Goal: Information Seeking & Learning: Find specific fact

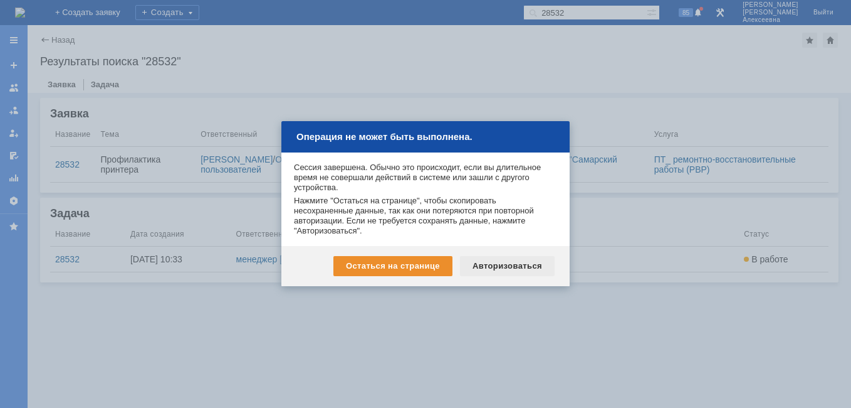
click at [517, 266] on div "Авторизоваться" at bounding box center [507, 266] width 95 height 20
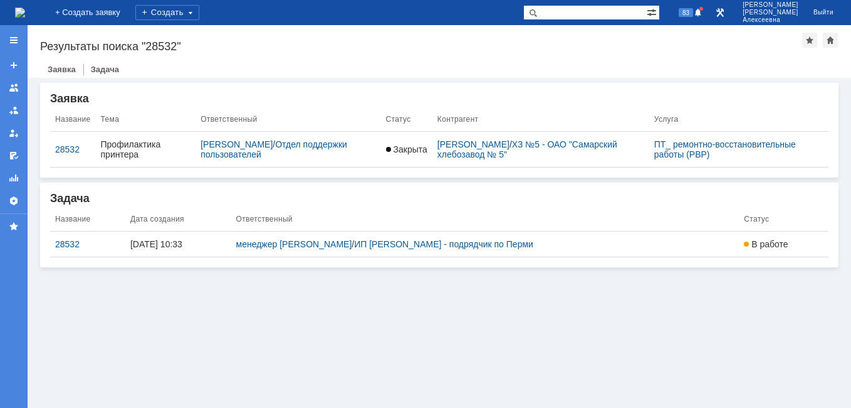
click at [25, 10] on img at bounding box center [20, 13] width 10 height 10
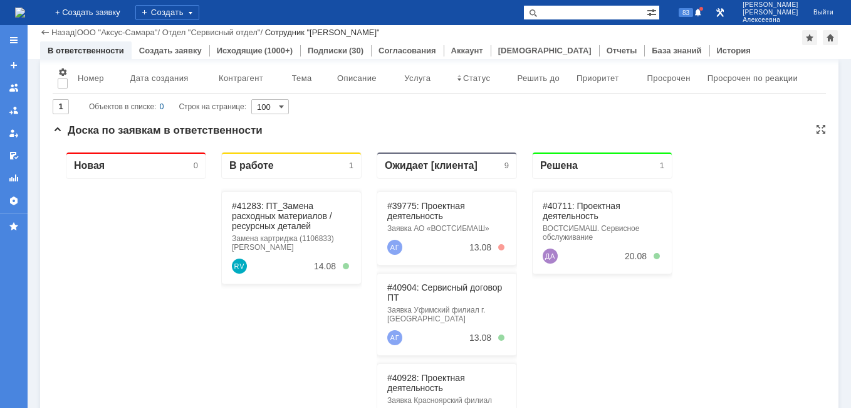
scroll to position [63, 0]
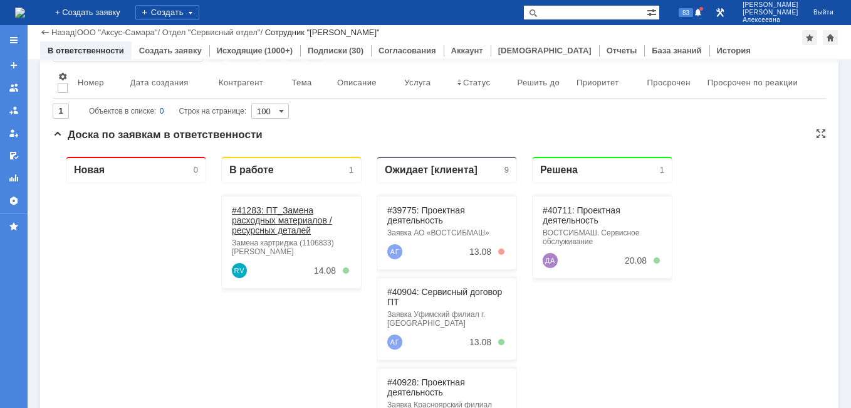
click at [262, 223] on link "#41283: ПТ_Замена расходных материалов / ресурсных деталей" at bounding box center [282, 220] width 100 height 30
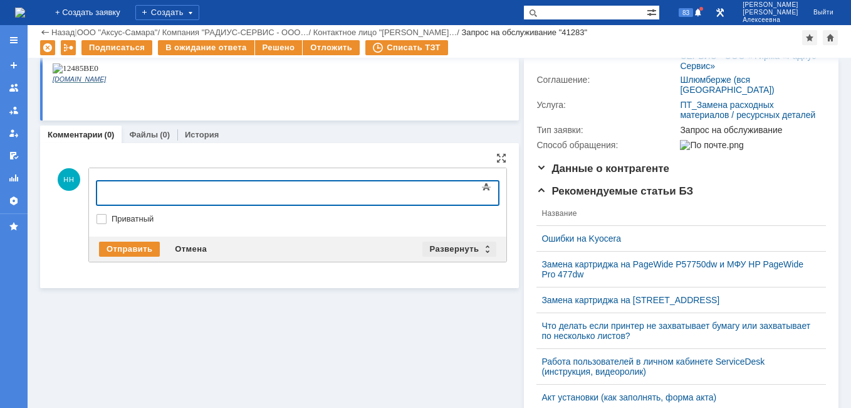
click at [479, 247] on div "Развернуть" at bounding box center [460, 248] width 75 height 15
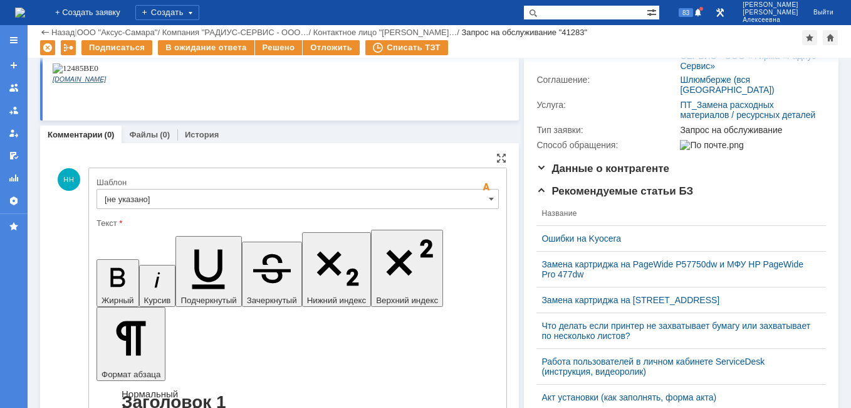
click at [475, 199] on input "[не указано]" at bounding box center [298, 199] width 403 height 20
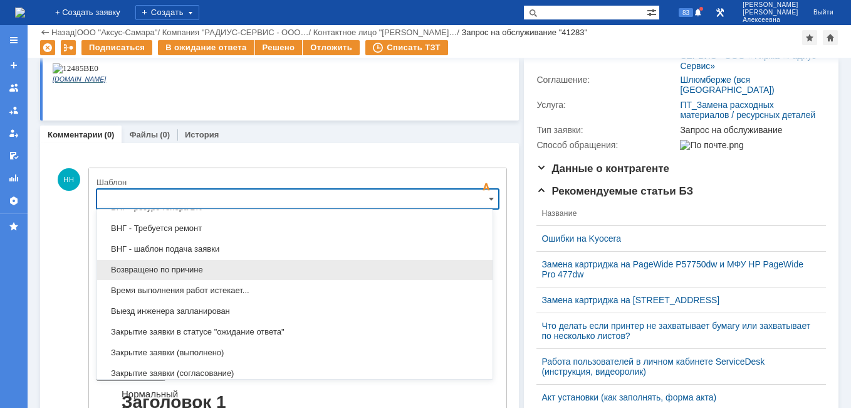
scroll to position [619, 0]
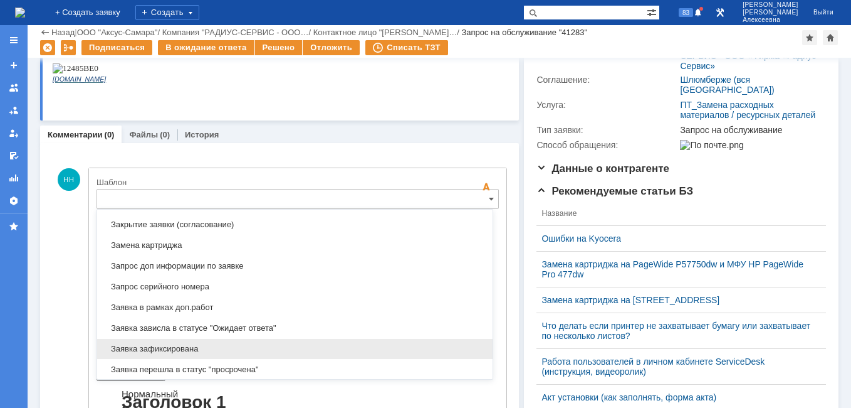
click at [161, 344] on div "Заявка зафиксирована" at bounding box center [295, 349] width 396 height 20
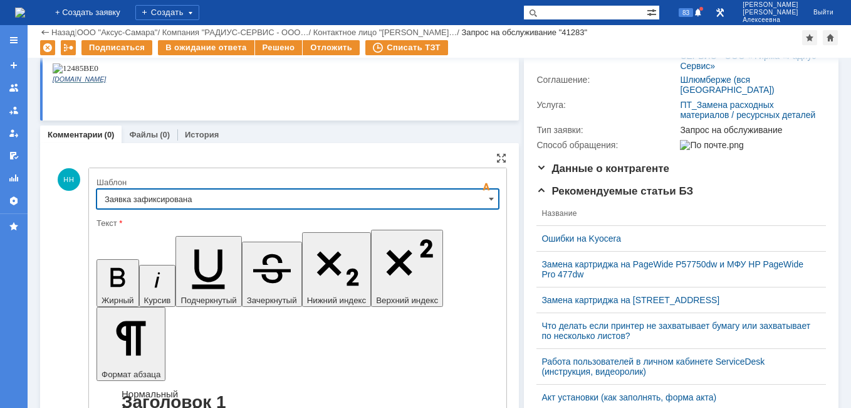
type input "Заявка зафиксирована"
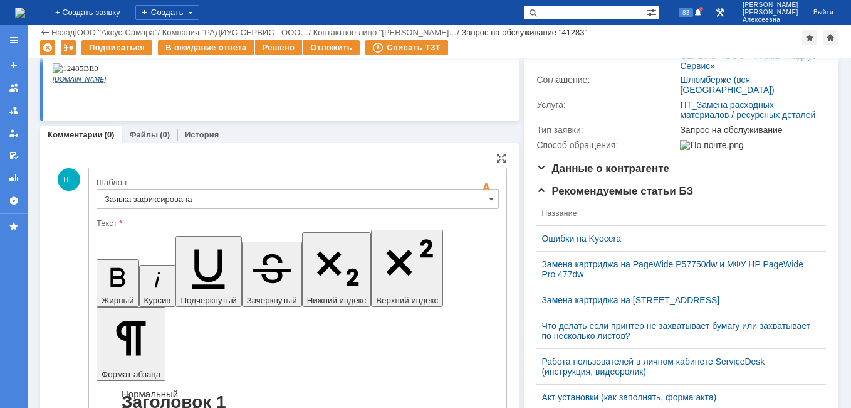
drag, startPoint x: 312, startPoint y: 3102, endPoint x: 118, endPoint y: 3114, distance: 194.1
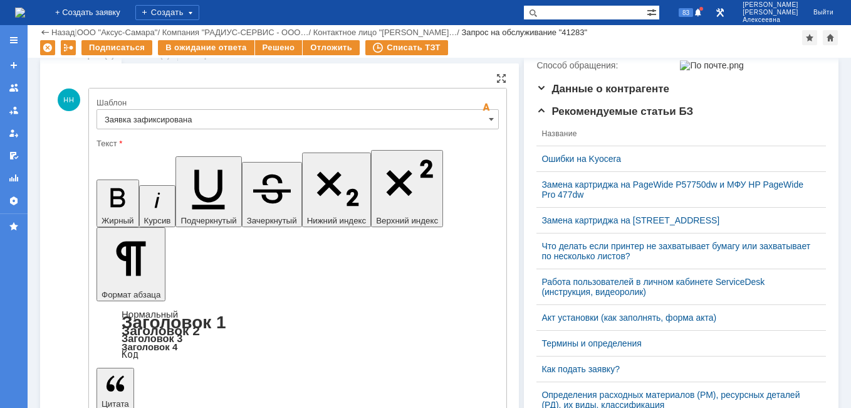
scroll to position [313, 0]
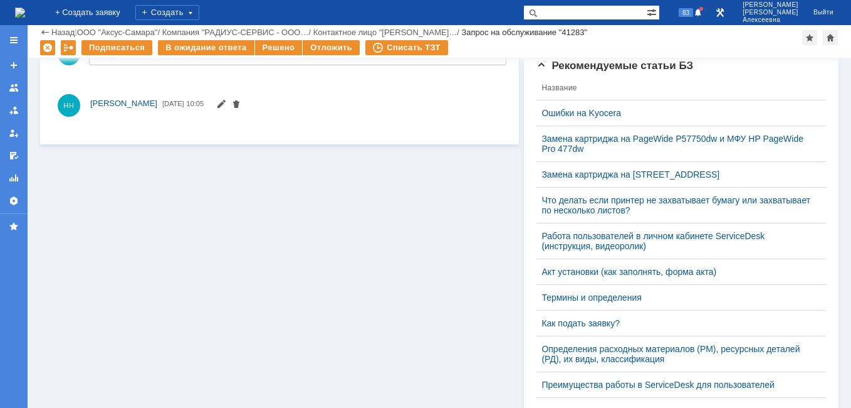
scroll to position [0, 0]
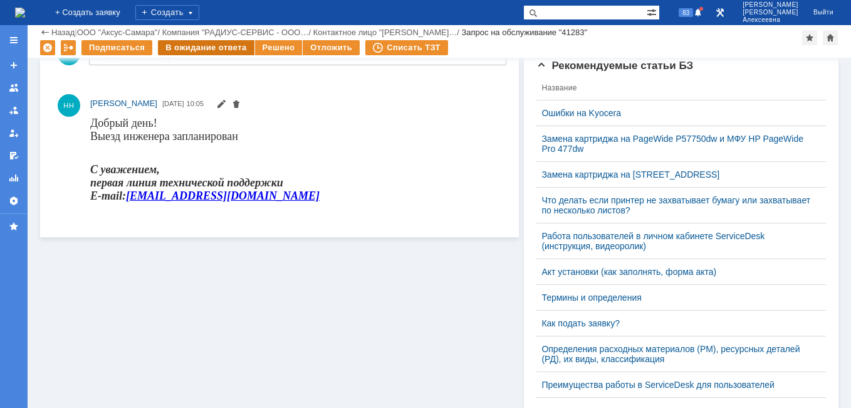
click at [214, 47] on div "В ожидание ответа" at bounding box center [206, 47] width 96 height 15
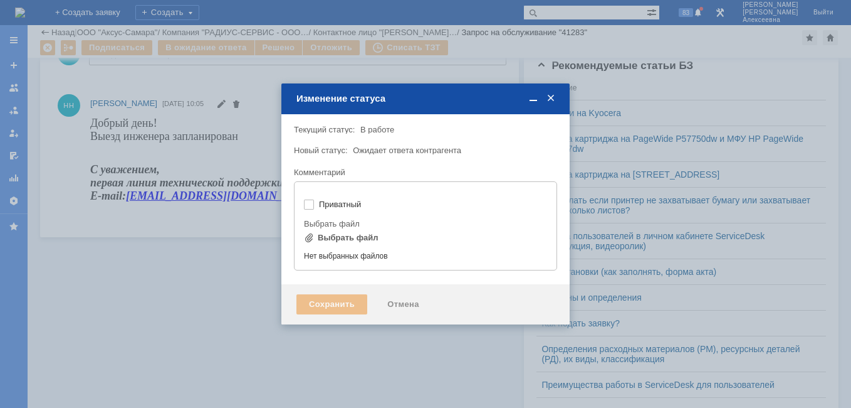
type input "[не указано]"
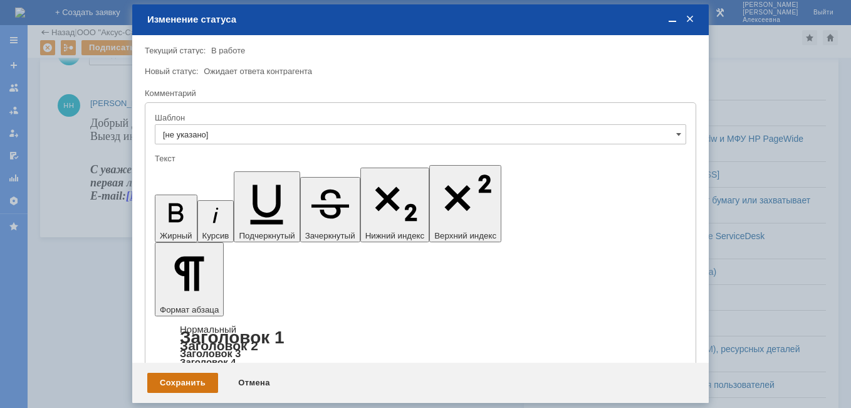
click at [186, 376] on div "Сохранить" at bounding box center [182, 382] width 71 height 20
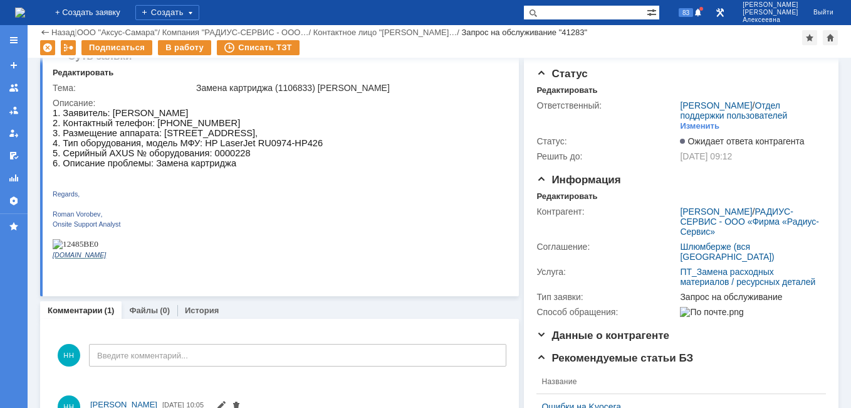
scroll to position [10, 0]
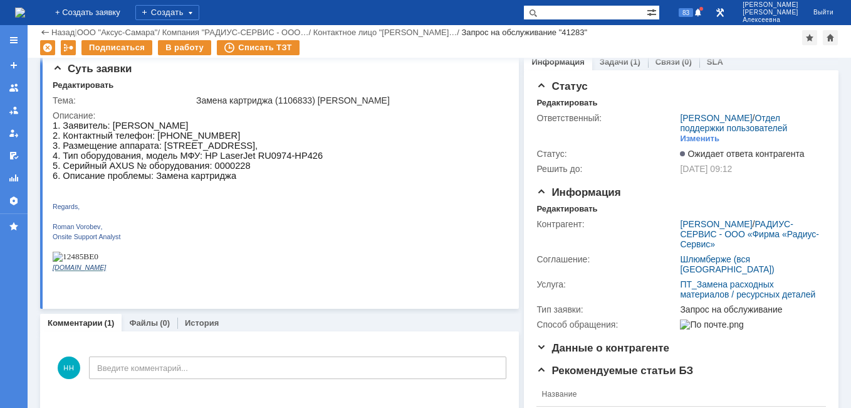
click at [25, 11] on img at bounding box center [20, 13] width 10 height 10
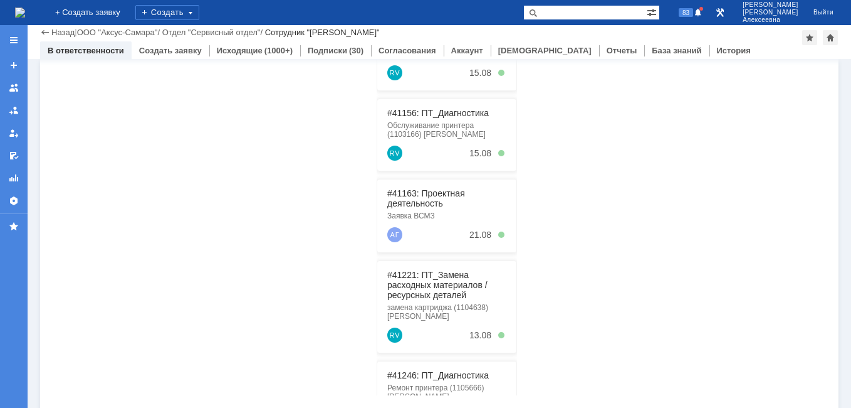
scroll to position [313, 0]
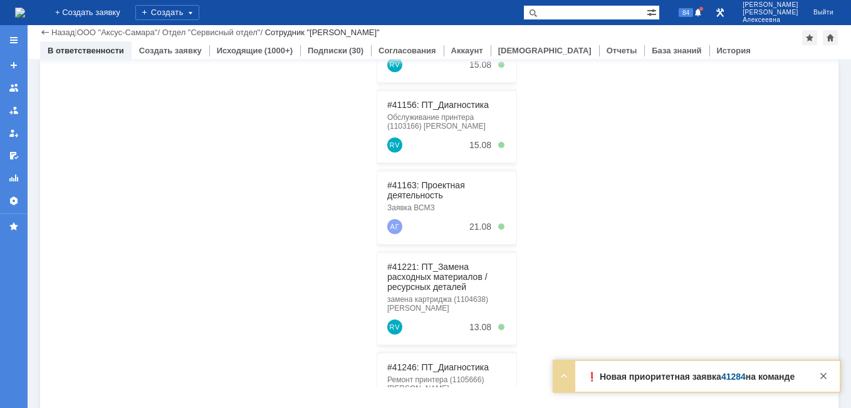
click at [598, 12] on input "text" at bounding box center [586, 12] width 124 height 15
paste input "40904"
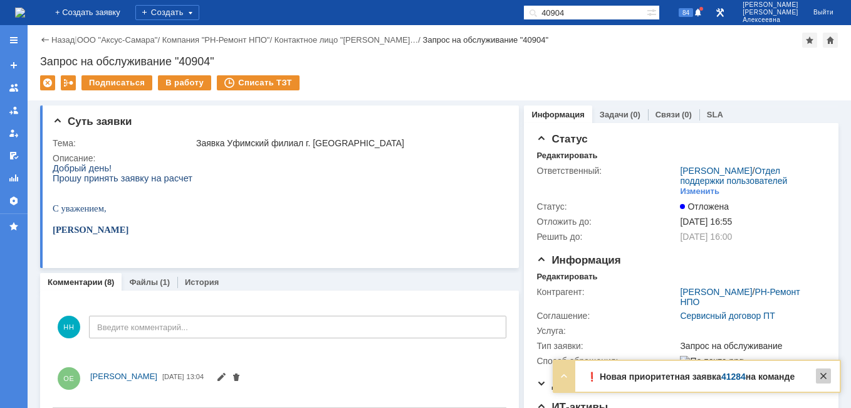
click at [823, 375] on div at bounding box center [823, 375] width 15 height 15
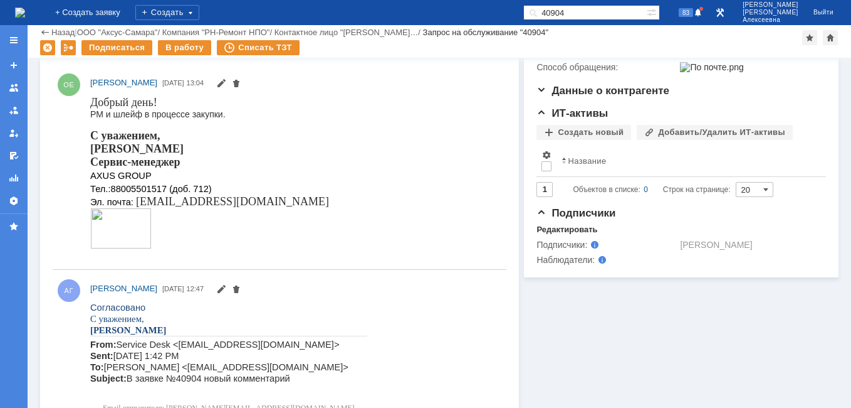
drag, startPoint x: 604, startPoint y: 10, endPoint x: 423, endPoint y: 17, distance: 181.3
click at [423, 17] on div "На домашнюю + Создать заявку Создать 40904 83 Новоженова Наталья Алексеевна Вый…" at bounding box center [425, 12] width 851 height 25
paste input "461"
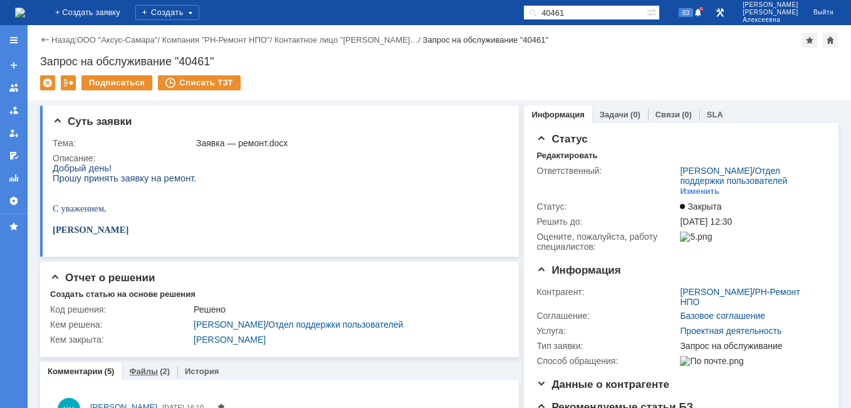
click at [147, 375] on link "Файлы" at bounding box center [143, 370] width 29 height 9
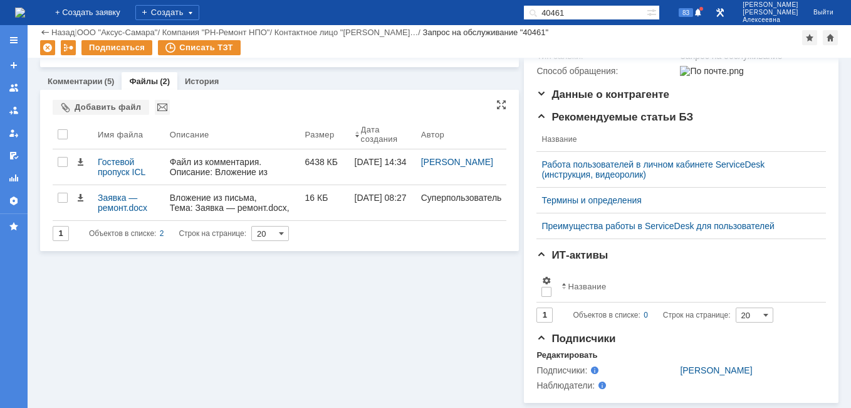
scroll to position [251, 0]
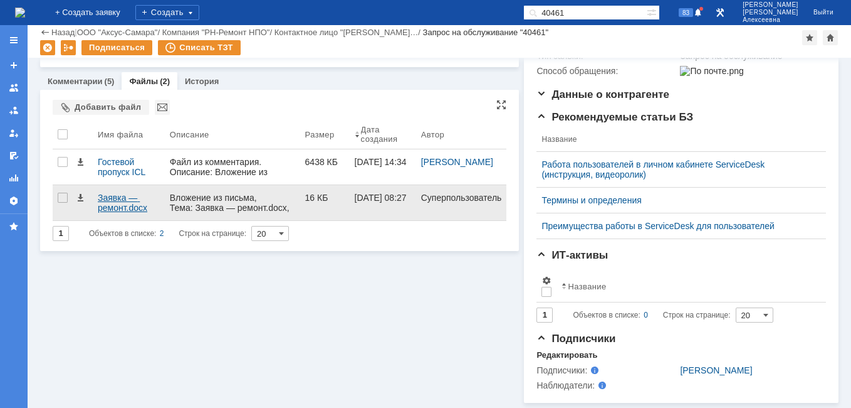
click at [112, 196] on div "Заявка — ремонт.docx" at bounding box center [129, 202] width 62 height 20
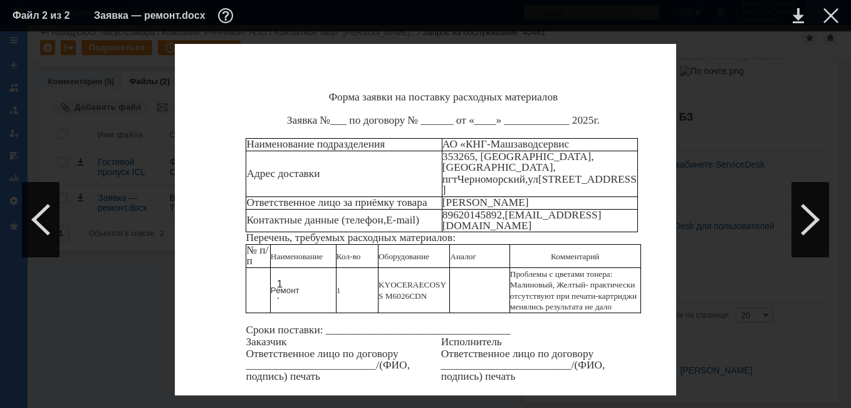
click at [832, 16] on div at bounding box center [831, 15] width 15 height 15
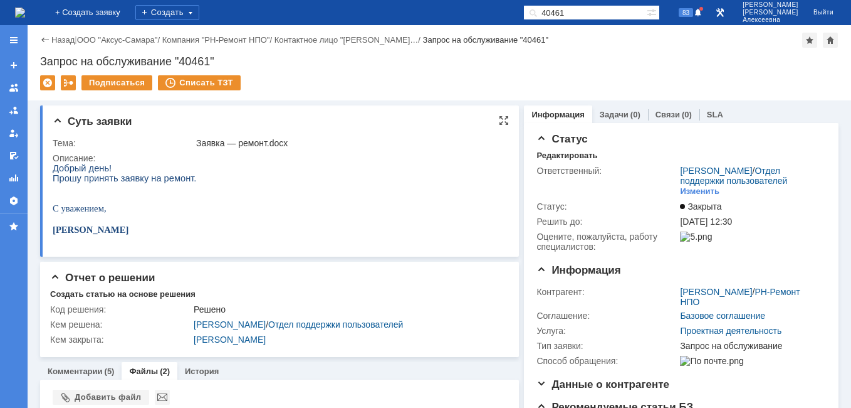
scroll to position [125, 0]
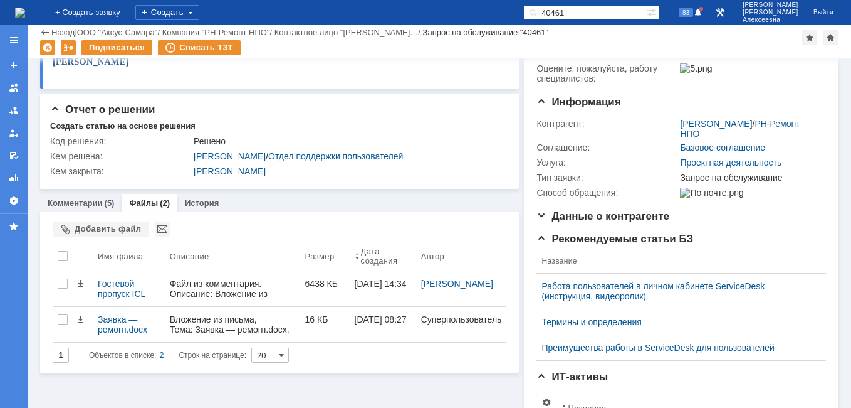
click at [73, 202] on link "Комментарии" at bounding box center [75, 202] width 55 height 9
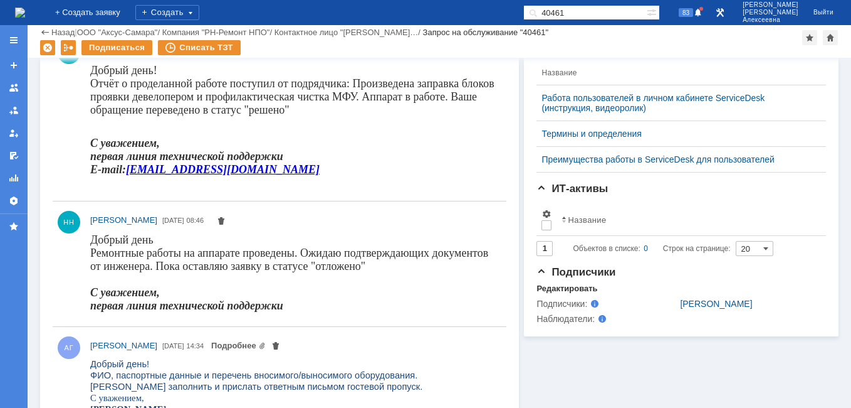
scroll to position [125, 0]
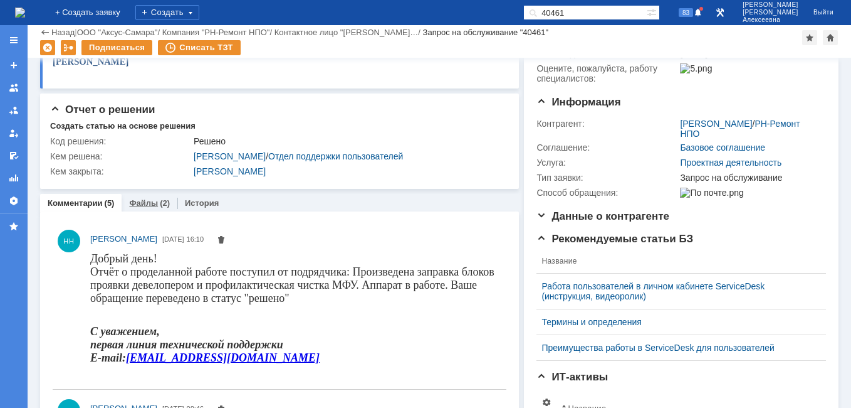
click at [142, 203] on link "Файлы" at bounding box center [143, 202] width 29 height 9
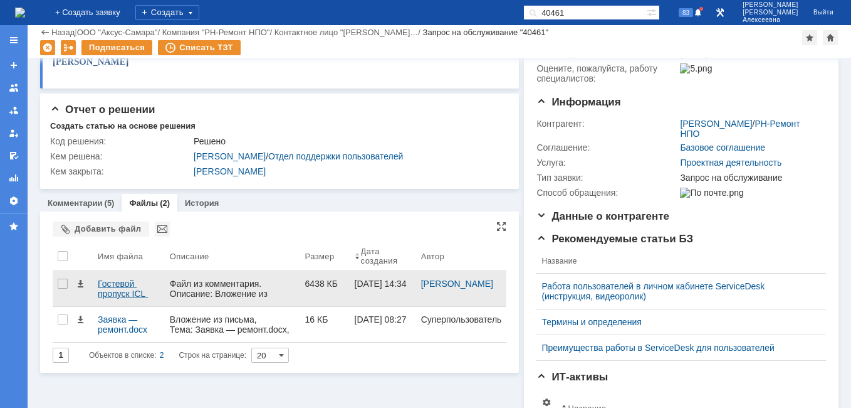
click at [112, 285] on div "Гостевой пропуск ICL 2025.docx" at bounding box center [129, 288] width 62 height 20
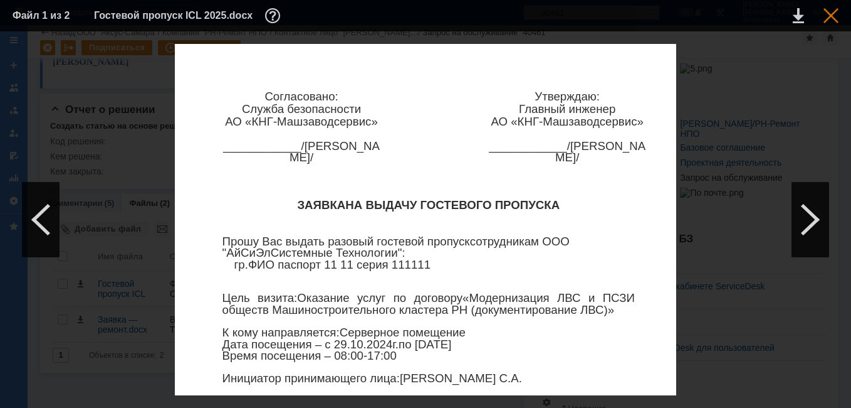
click at [835, 16] on div at bounding box center [831, 15] width 15 height 15
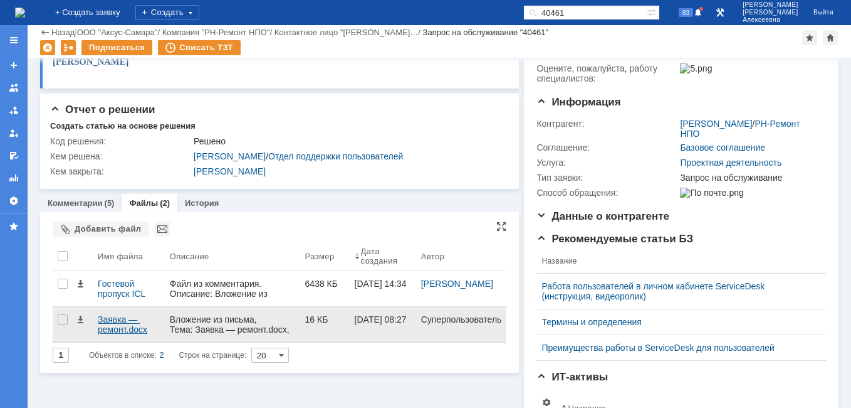
click at [107, 322] on div "Заявка — ремонт.docx" at bounding box center [129, 324] width 62 height 20
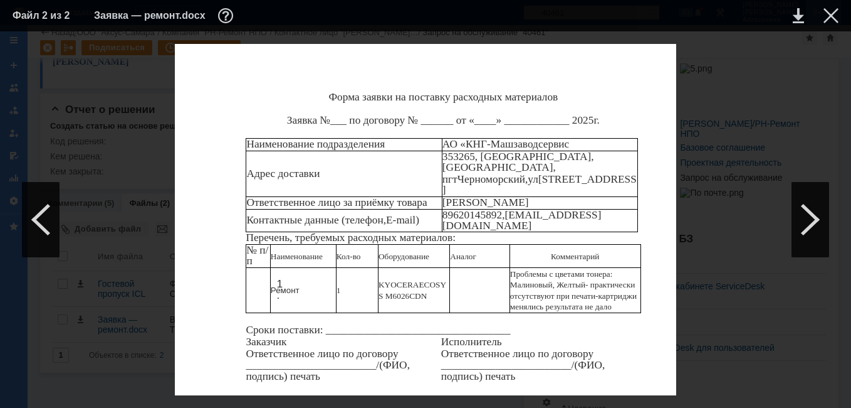
click at [836, 10] on div at bounding box center [831, 15] width 15 height 15
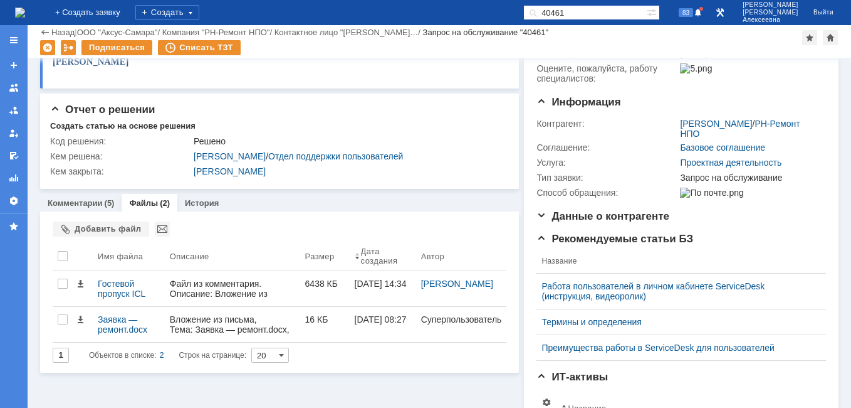
drag, startPoint x: 606, startPoint y: 12, endPoint x: 503, endPoint y: 5, distance: 103.1
click at [503, 5] on div "На домашнюю + Создать заявку Создать 40461 83 Новоженова Наталья Алексеевна Вый…" at bounding box center [425, 12] width 851 height 25
paste input "973"
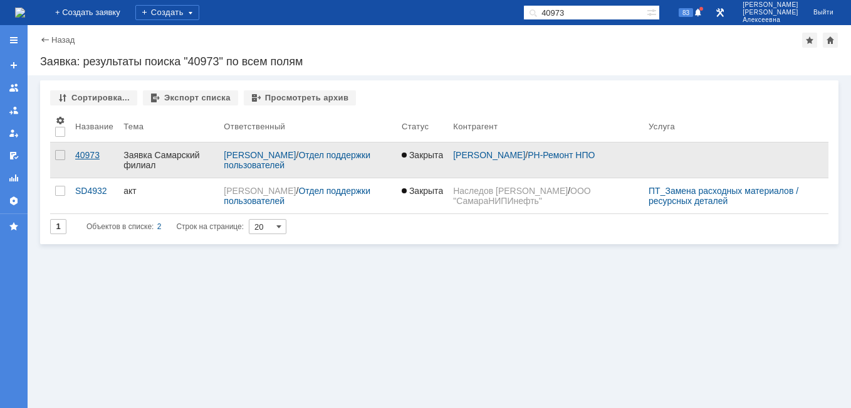
click at [89, 152] on div "40973" at bounding box center [94, 155] width 38 height 10
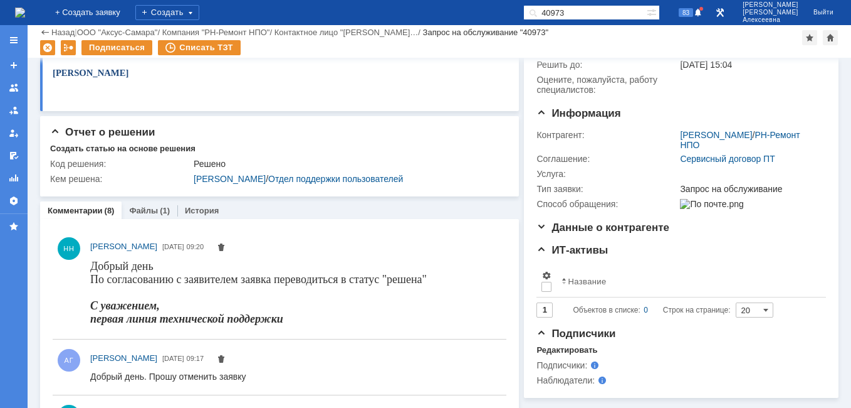
scroll to position [125, 0]
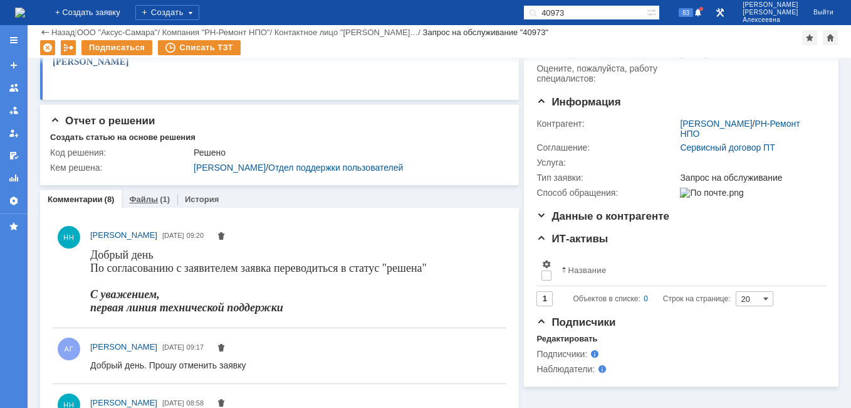
click at [143, 202] on link "Файлы" at bounding box center [143, 198] width 29 height 9
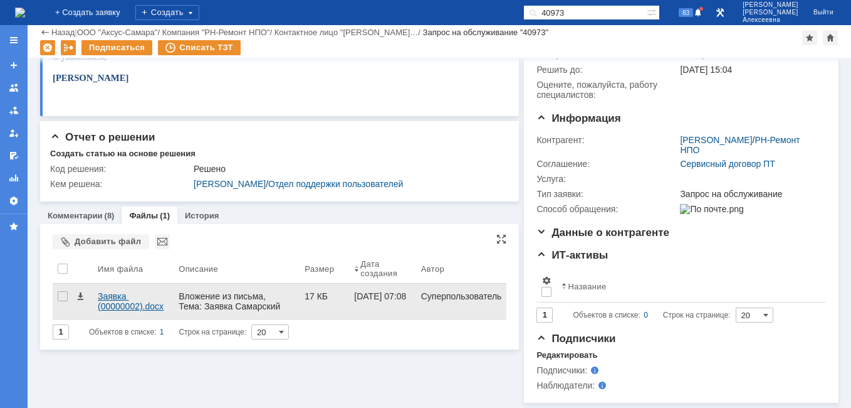
click at [113, 291] on div "Заявка (00000002).docx" at bounding box center [133, 301] width 71 height 20
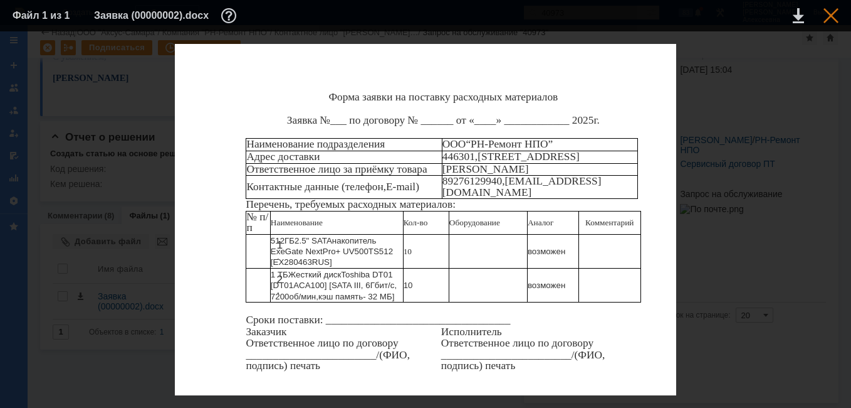
click at [838, 18] on div at bounding box center [831, 15] width 15 height 15
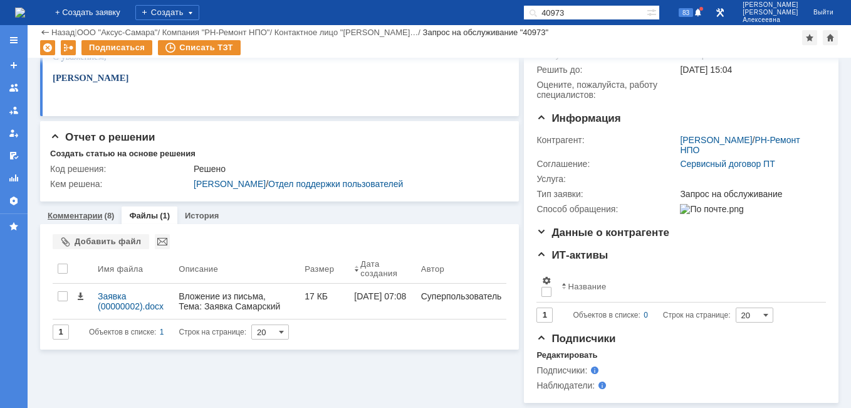
click at [78, 211] on link "Комментарии" at bounding box center [75, 215] width 55 height 9
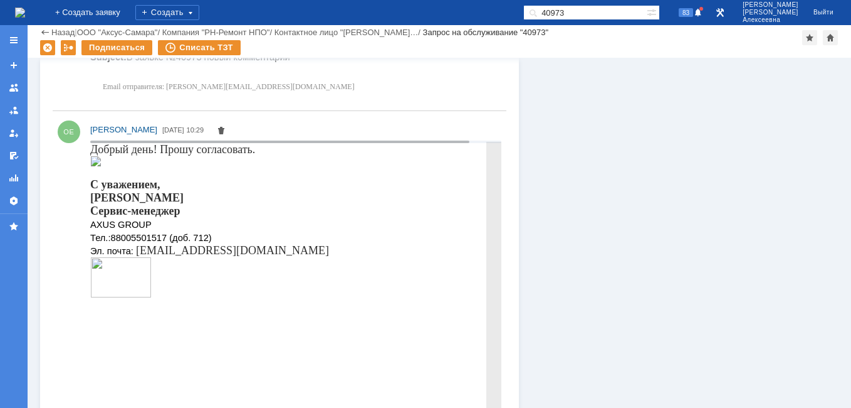
scroll to position [1129, 0]
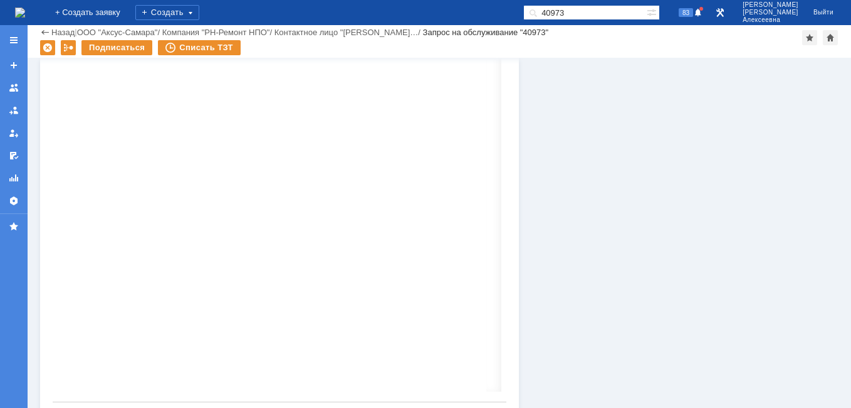
drag, startPoint x: 614, startPoint y: 9, endPoint x: 457, endPoint y: 14, distance: 156.8
click at [457, 14] on div "На домашнюю + Создать заявку Создать 40973 83 Новоженова Наталья Алексеевна Вый…" at bounding box center [425, 12] width 851 height 25
paste input "1058"
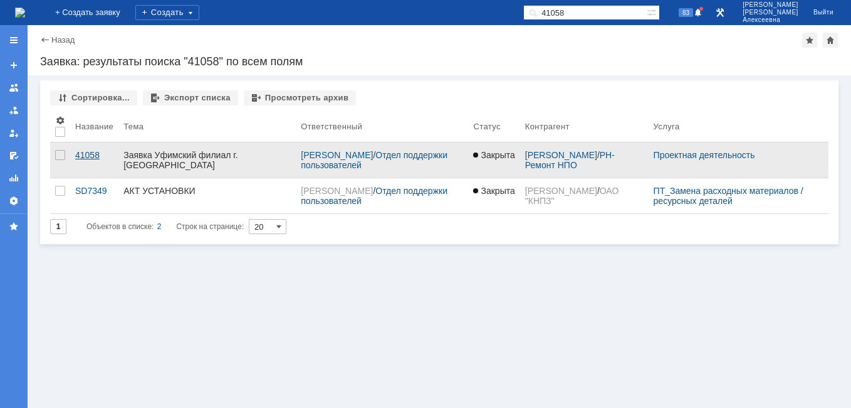
click at [86, 155] on div "41058" at bounding box center [94, 155] width 38 height 10
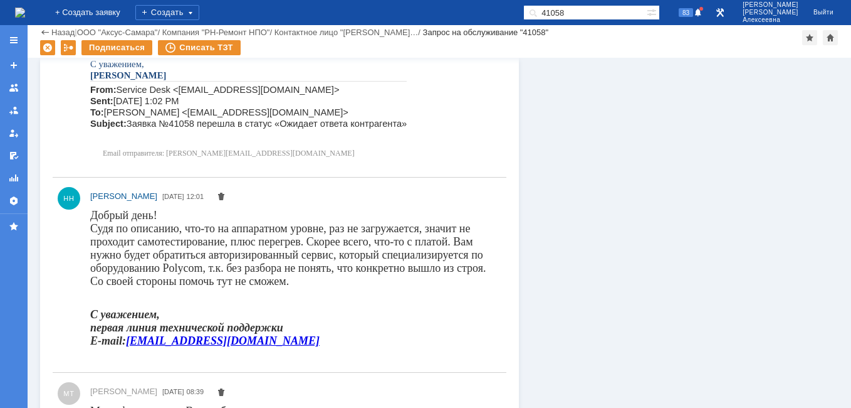
scroll to position [898, 0]
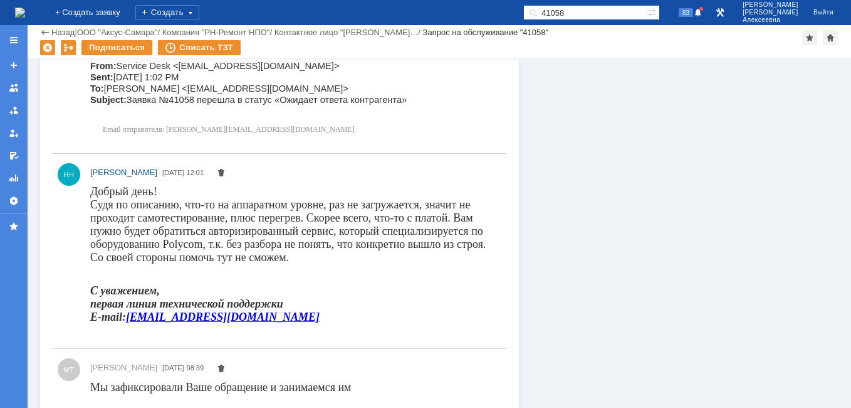
drag, startPoint x: 612, startPoint y: 11, endPoint x: 433, endPoint y: -14, distance: 180.5
click at [433, 0] on html "Идет загрузка, пожалуйста, подождите. На домашнюю + Создать заявку Создать 4105…" at bounding box center [425, 204] width 851 height 408
paste input "163"
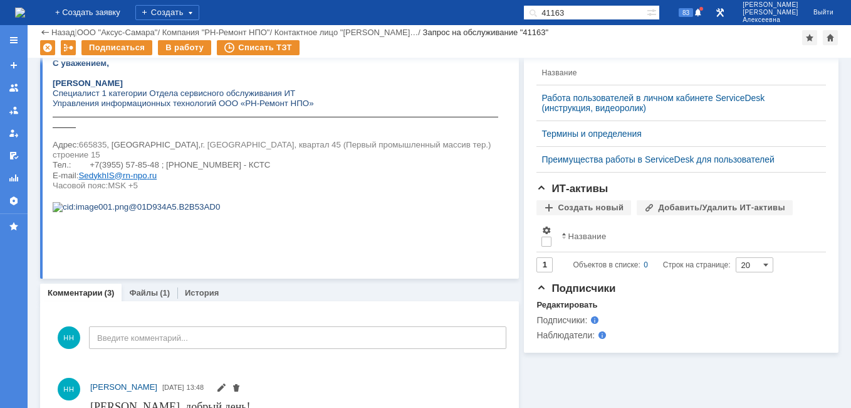
scroll to position [439, 0]
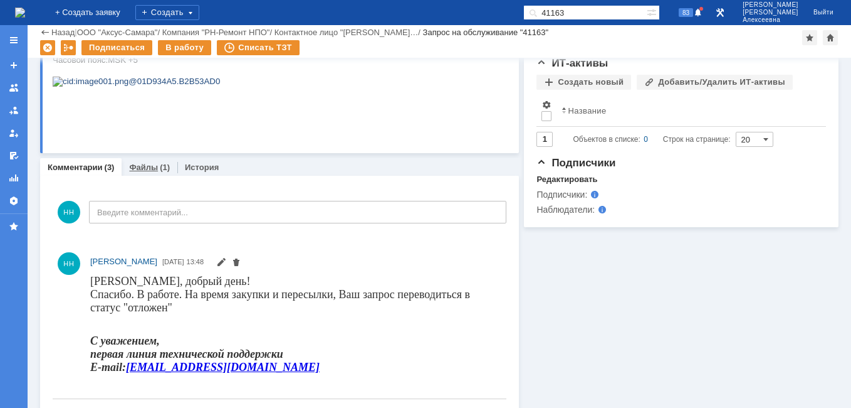
click at [144, 170] on link "Файлы" at bounding box center [143, 166] width 29 height 9
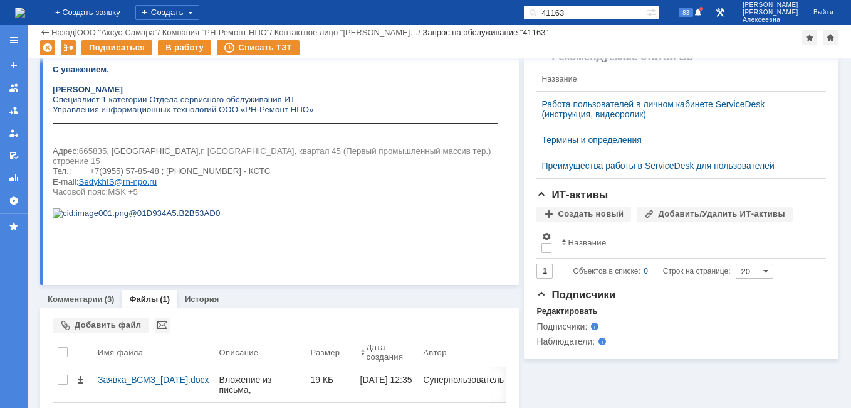
scroll to position [338, 0]
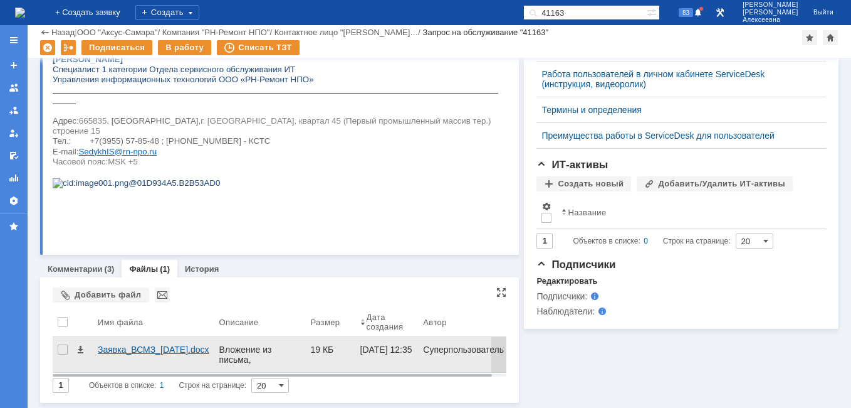
click at [122, 347] on div "Заявка_ВСМЗ_05.08.2025.docx" at bounding box center [154, 349] width 112 height 10
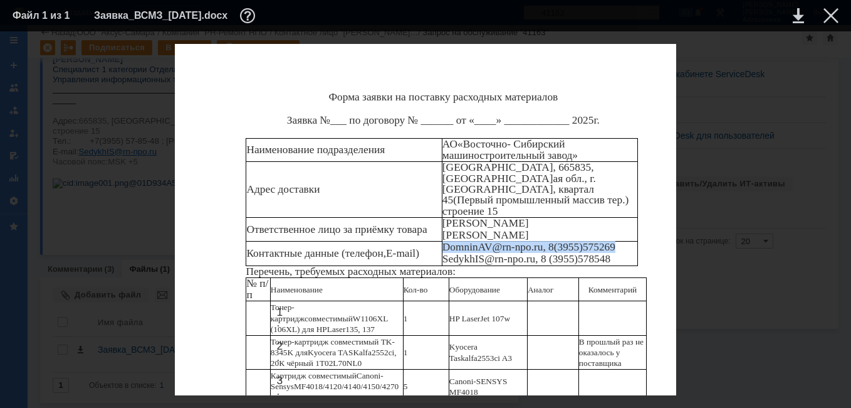
drag, startPoint x: 617, startPoint y: 223, endPoint x: 441, endPoint y: 223, distance: 176.2
click at [441, 241] on tr "Контактные данные (телефон, E - mail ) DomninAV @ rn - npo . ru , 8(3955)575269…" at bounding box center [442, 253] width 392 height 24
copy tr "DomninAV @ rn - npo . ru , 8(3955)575269"
click at [826, 13] on div at bounding box center [831, 15] width 15 height 15
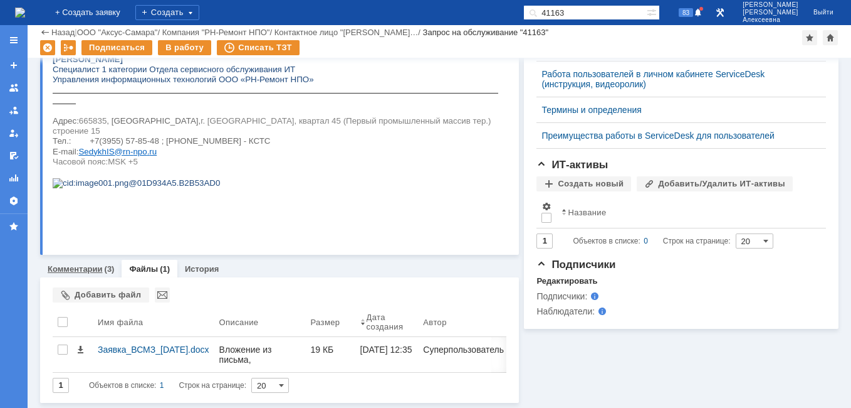
click at [70, 267] on link "Комментарии" at bounding box center [75, 268] width 55 height 9
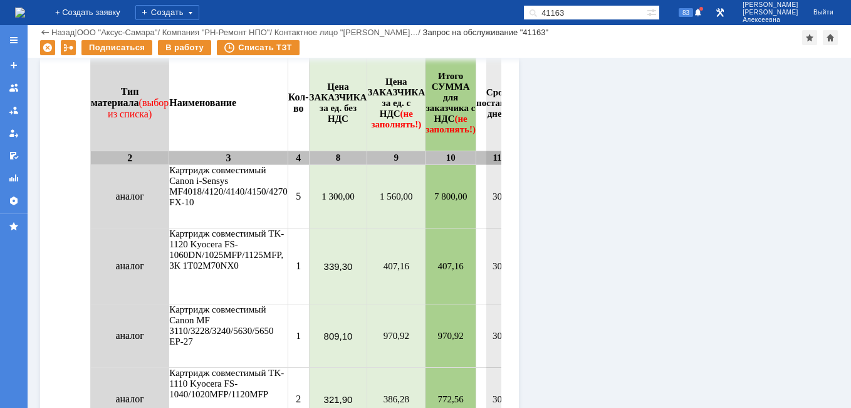
scroll to position [921, 0]
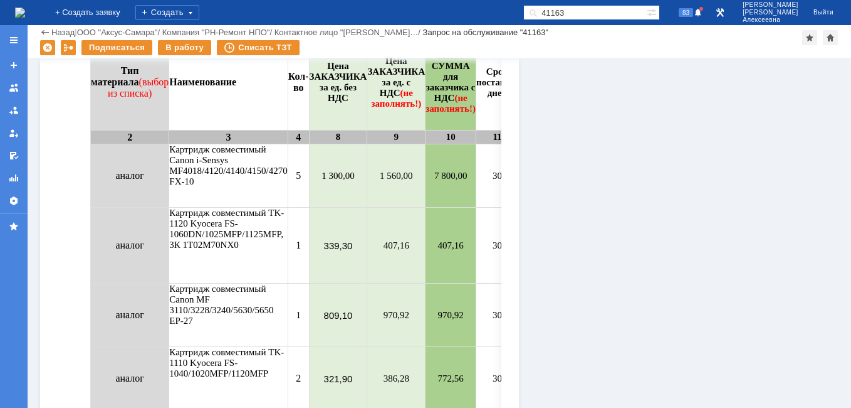
drag, startPoint x: 609, startPoint y: 11, endPoint x: 512, endPoint y: 11, distance: 97.2
click at [512, 11] on div "На домашнюю + Создать заявку Создать 41163 83 Новоженова Наталья Алексеевна Вый…" at bounding box center [425, 12] width 851 height 25
paste input "0711"
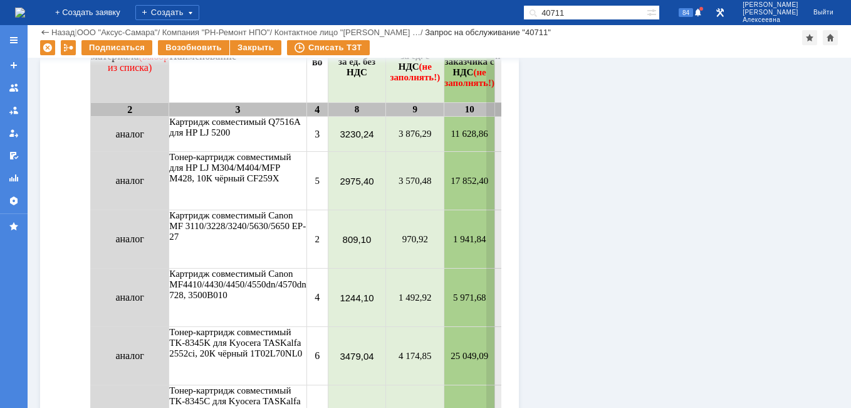
scroll to position [1962, 0]
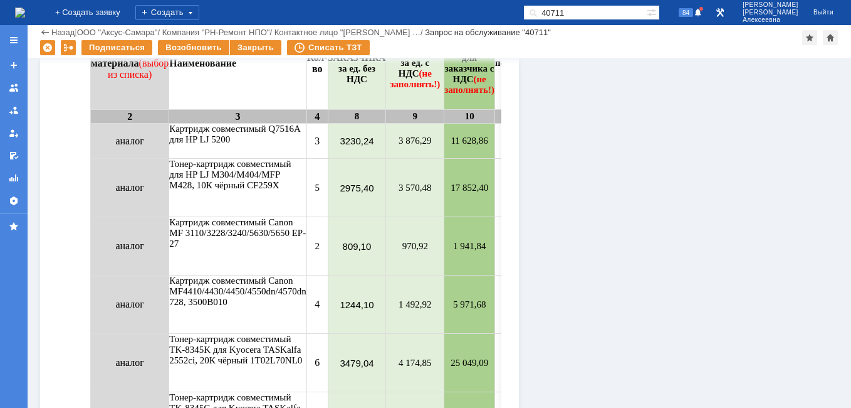
drag, startPoint x: 608, startPoint y: 12, endPoint x: 460, endPoint y: 13, distance: 148.6
click at [460, 13] on div "На домашнюю + Создать заявку Создать 40711 84 Новоженова Наталья Алексеевна Вый…" at bounding box center [425, 12] width 851 height 25
paste input "1163"
type input "41163"
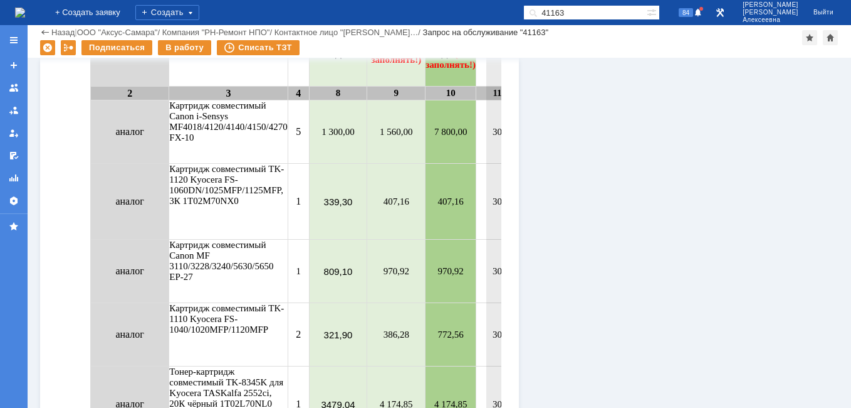
scroll to position [1046, 0]
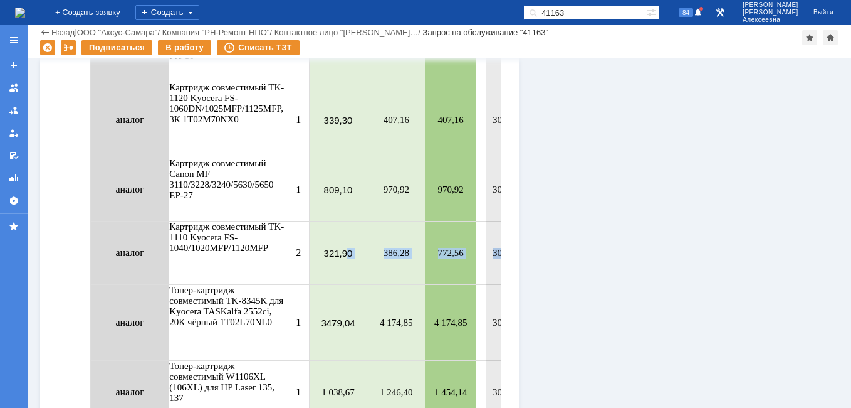
drag, startPoint x: 349, startPoint y: 278, endPoint x: 554, endPoint y: 280, distance: 205.0
click at [554, 280] on tr "аналог Картридж совместимый TK-1110 Kyocera FS-1040/1020MFP/1120MFP 2 321,90 38…" at bounding box center [353, 253] width 525 height 63
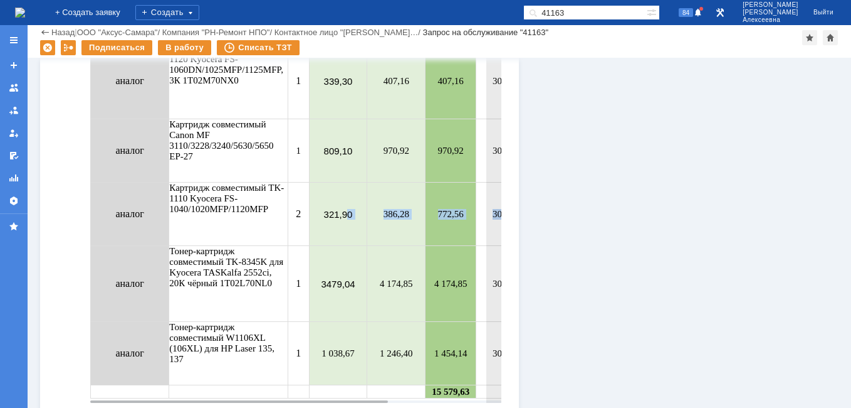
scroll to position [1106, 0]
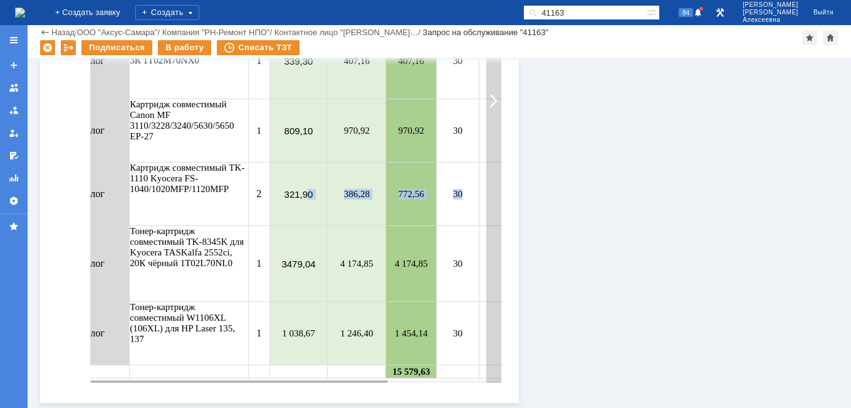
click at [492, 356] on div at bounding box center [494, 100] width 15 height 564
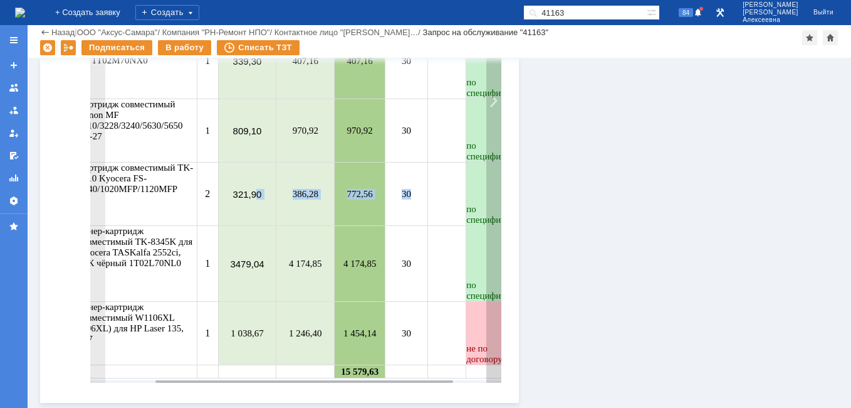
click at [487, 339] on div at bounding box center [494, 100] width 15 height 564
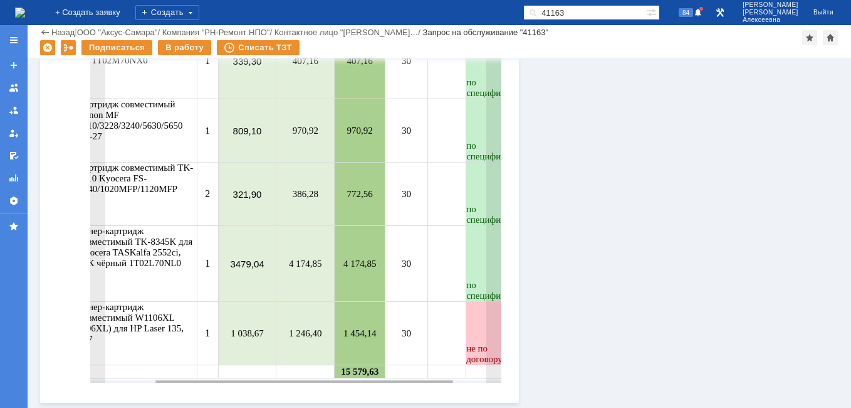
click at [466, 339] on td at bounding box center [447, 333] width 38 height 63
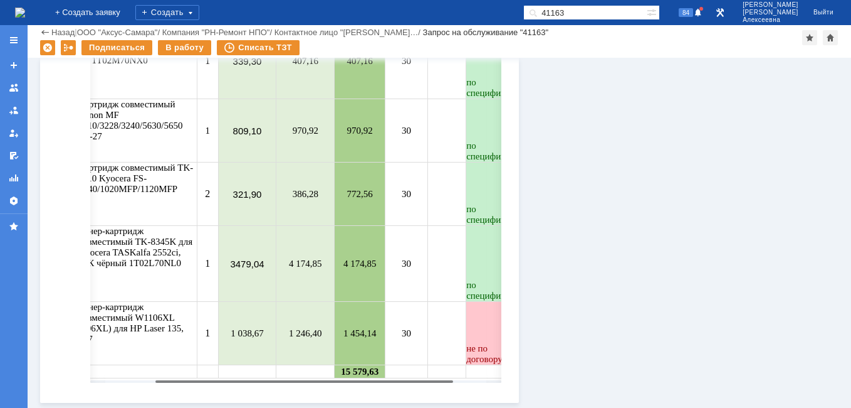
scroll to position [0, 157]
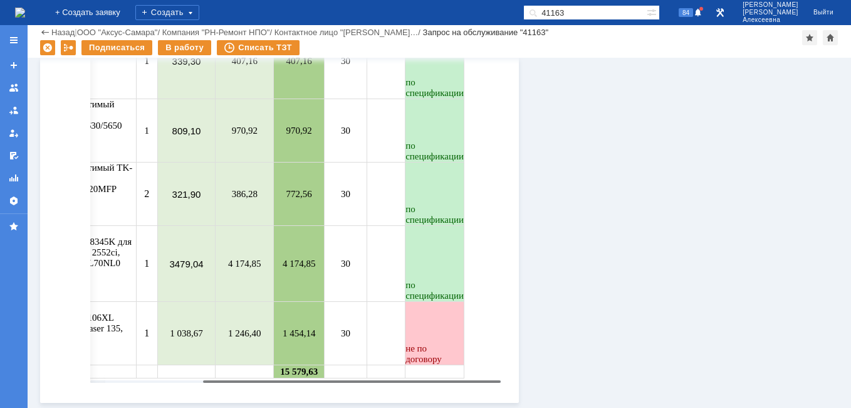
drag, startPoint x: 443, startPoint y: 381, endPoint x: 520, endPoint y: 389, distance: 77.5
click at [520, 389] on body "Идет загрузка, пожалуйста, подождите. На домашнюю + Создать заявку Создать 4116…" at bounding box center [425, 204] width 851 height 408
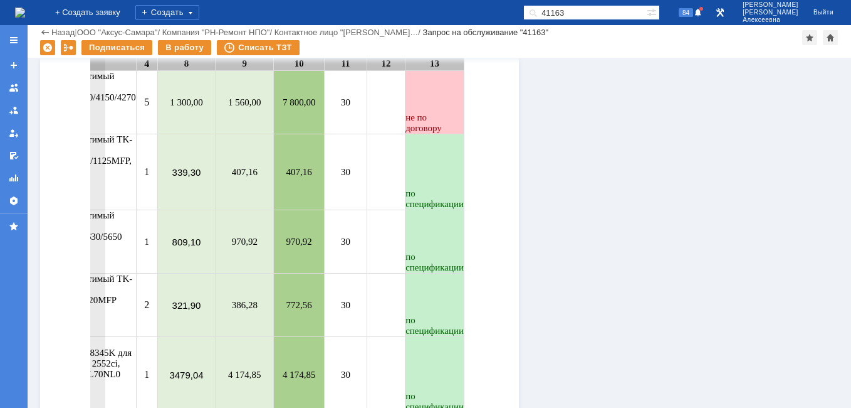
scroll to position [1106, 0]
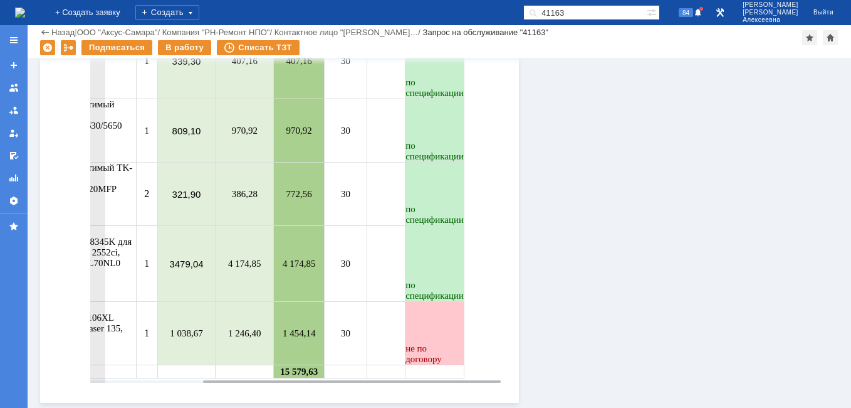
drag, startPoint x: 364, startPoint y: 299, endPoint x: 340, endPoint y: 297, distance: 24.5
click at [340, 297] on tr "аналог Тонер-картридж совместимый TK-8345K для Kyocera TASKalfa 2552ci, 20К чёр…" at bounding box center [201, 264] width 525 height 76
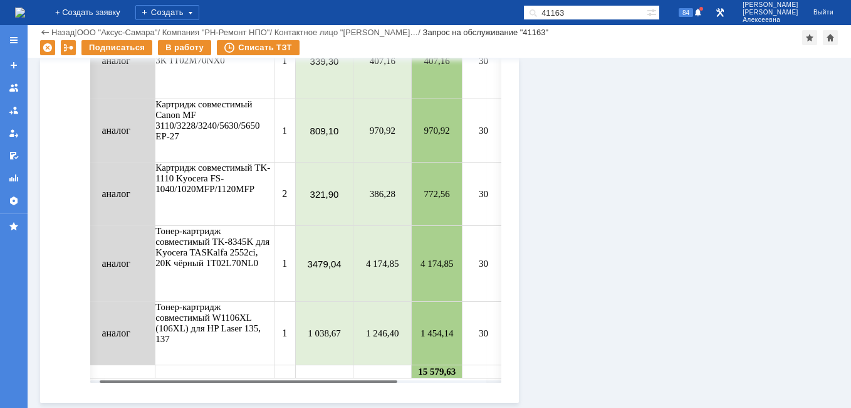
scroll to position [0, 13]
drag, startPoint x: 401, startPoint y: 477, endPoint x: 181, endPoint y: 384, distance: 239.4
click at [181, 384] on body "Идет загрузка, пожалуйста, подождите. На домашнюю + Создать заявку Создать 4116…" at bounding box center [425, 204] width 851 height 408
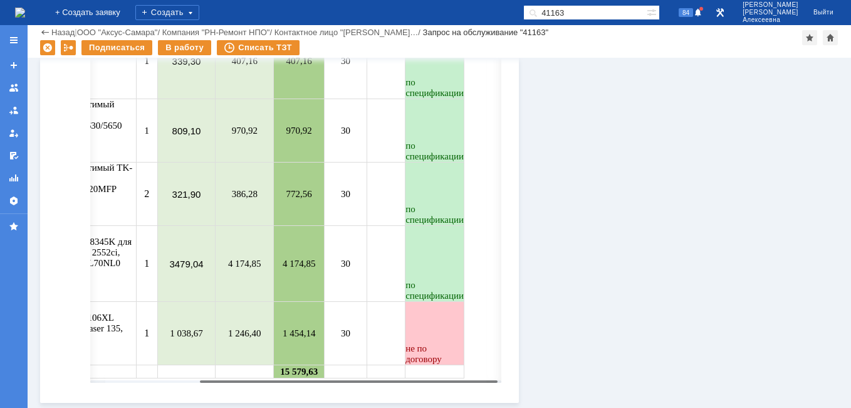
scroll to position [0, 157]
drag, startPoint x: 363, startPoint y: 379, endPoint x: 494, endPoint y: 386, distance: 131.2
click at [494, 386] on body "Идет загрузка, пожалуйста, подождите. На домашнюю + Создать заявку Создать 4116…" at bounding box center [425, 204] width 851 height 408
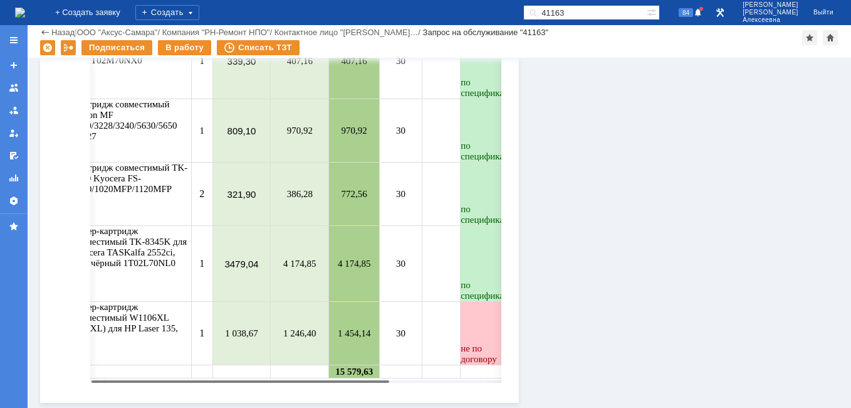
scroll to position [0, 0]
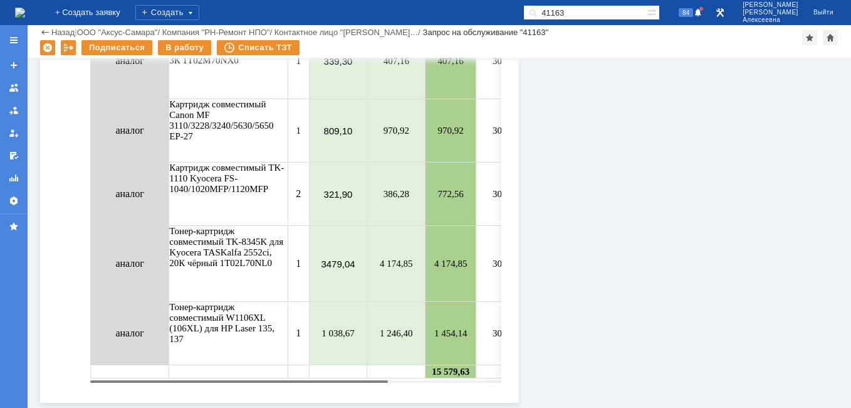
drag, startPoint x: 386, startPoint y: 377, endPoint x: 223, endPoint y: 378, distance: 163.6
click at [223, 378] on body "Идет загрузка, пожалуйста, подождите. На домашнюю + Создать заявку Создать 4116…" at bounding box center [425, 204] width 851 height 408
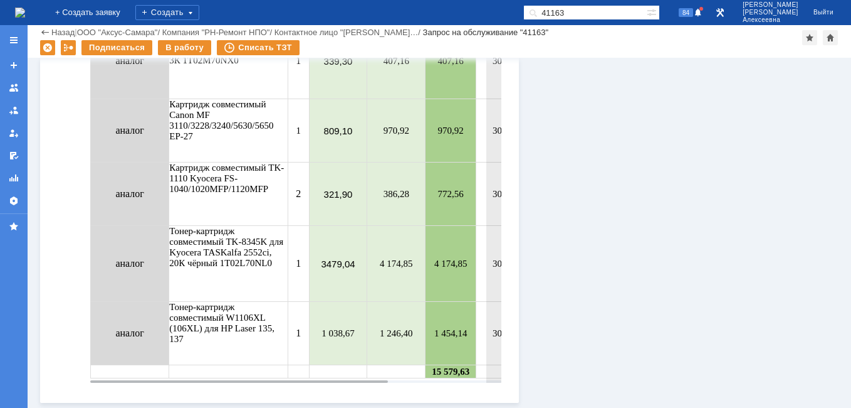
scroll to position [981, 0]
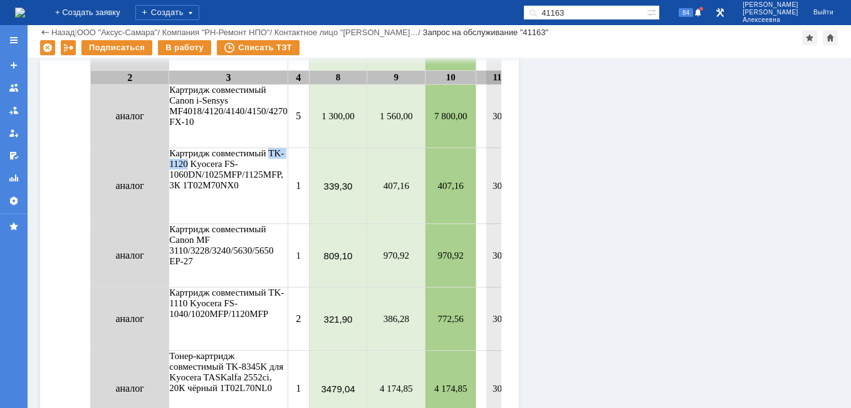
drag, startPoint x: 189, startPoint y: 166, endPoint x: 272, endPoint y: 153, distance: 83.8
click at [272, 153] on td "Картридж совместимый TK-1120 Kyocera FS-1060DN/1025MFP/1125MFP, 3К 1T02M70NX0" at bounding box center [228, 187] width 119 height 76
copy td "TK-1120"
drag, startPoint x: 325, startPoint y: 186, endPoint x: 354, endPoint y: 188, distance: 28.9
click at [354, 188] on td "339,30" at bounding box center [338, 187] width 58 height 76
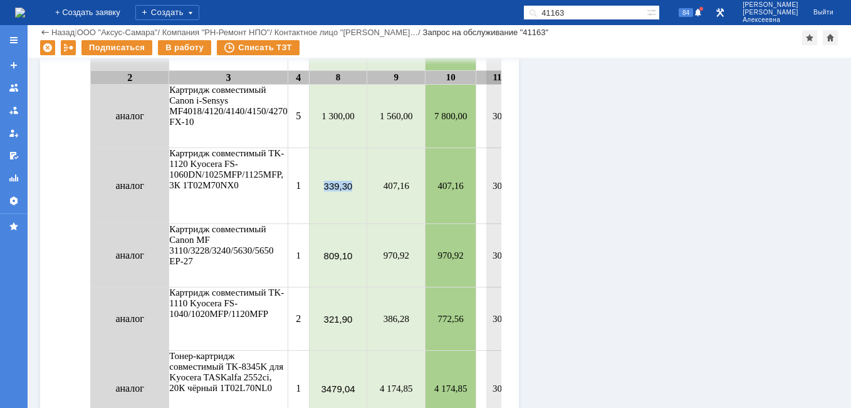
copy td "339,30"
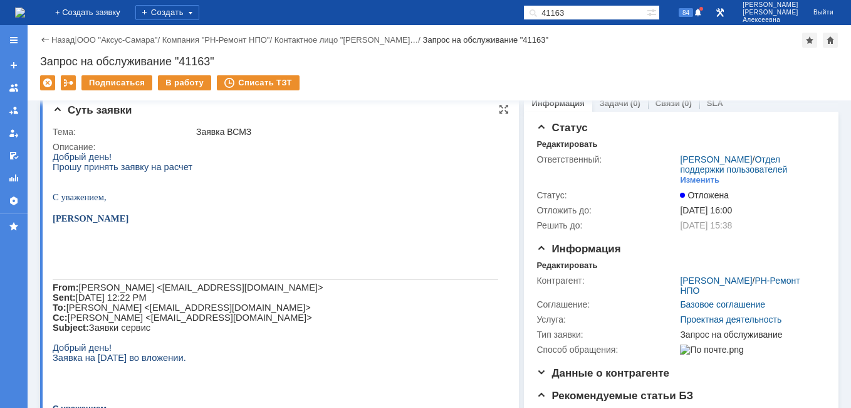
scroll to position [0, 0]
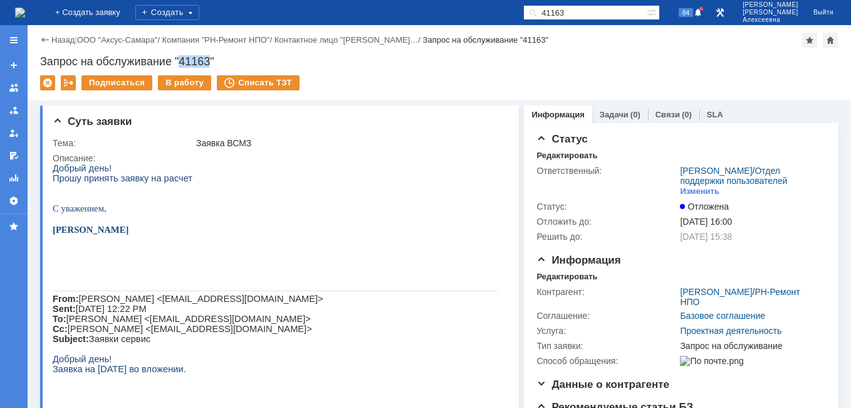
drag, startPoint x: 210, startPoint y: 60, endPoint x: 180, endPoint y: 61, distance: 30.1
click at [180, 61] on div "Запрос на обслуживание "41163"" at bounding box center [439, 61] width 799 height 13
copy div "41163"
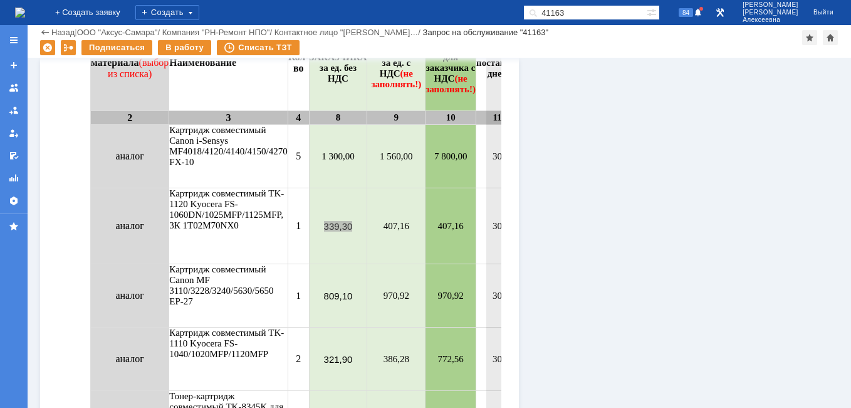
scroll to position [1003, 0]
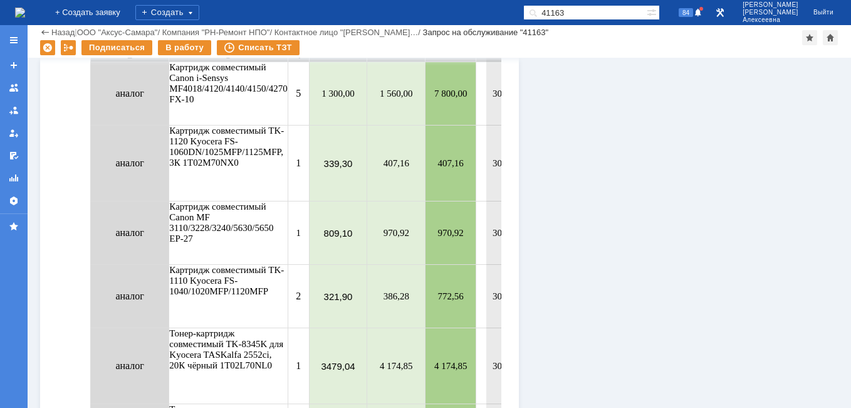
click at [349, 315] on td "321,90" at bounding box center [338, 296] width 58 height 63
drag, startPoint x: 329, startPoint y: 301, endPoint x: 359, endPoint y: 303, distance: 30.8
click at [359, 303] on td "321,90" at bounding box center [338, 296] width 58 height 63
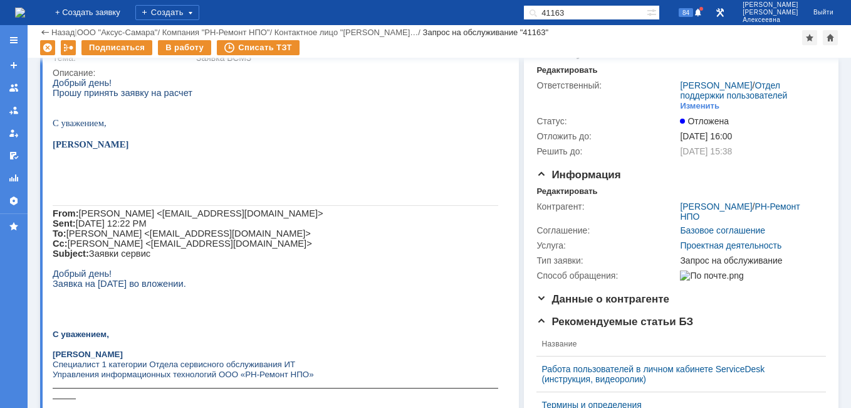
scroll to position [0, 0]
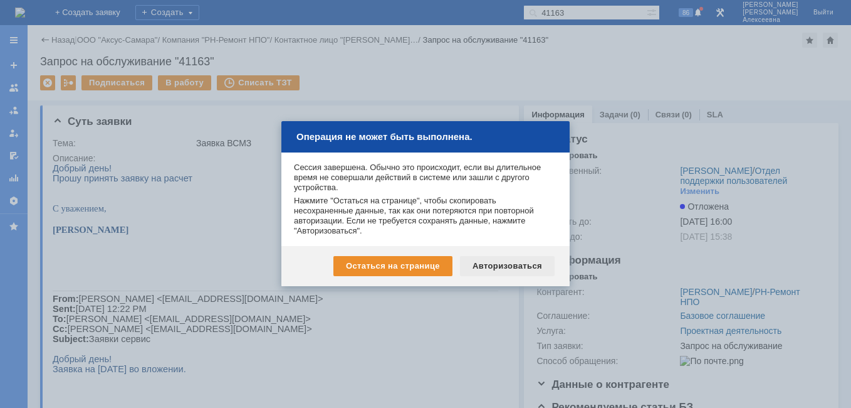
click at [499, 264] on div "Авторизоваться" at bounding box center [507, 266] width 95 height 20
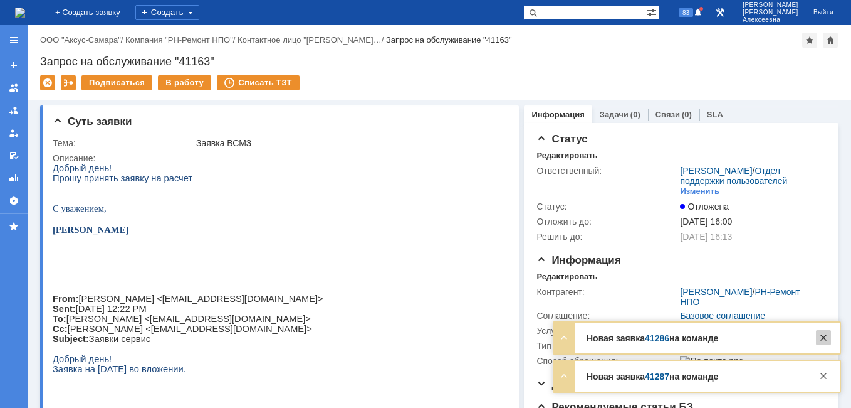
click at [823, 335] on div at bounding box center [823, 337] width 15 height 15
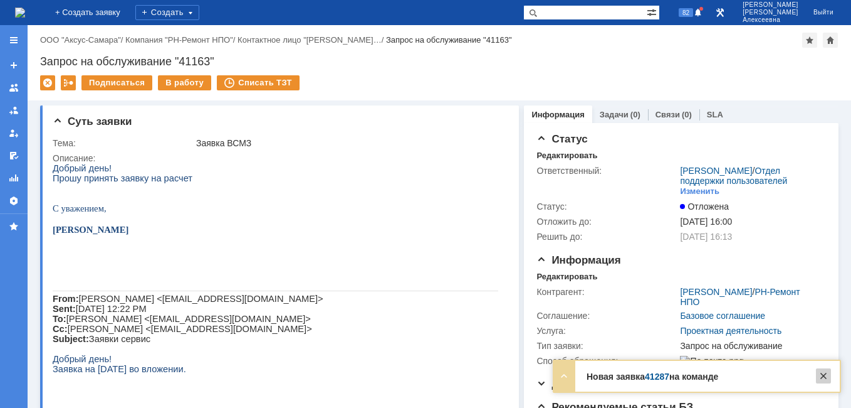
click at [821, 376] on div at bounding box center [823, 375] width 15 height 15
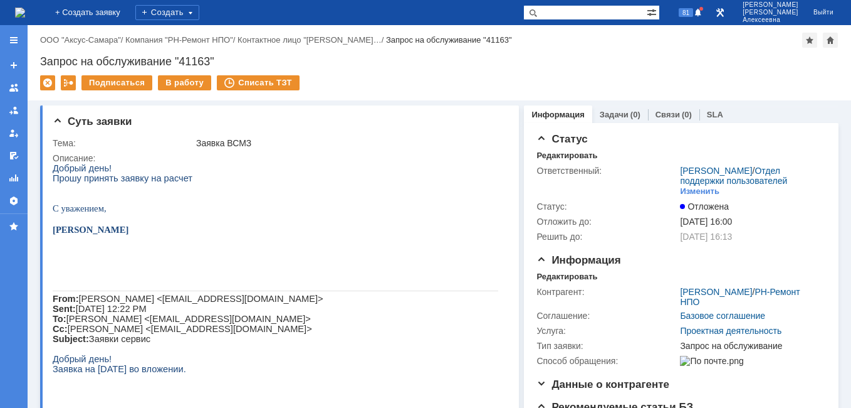
click at [25, 8] on img at bounding box center [20, 13] width 10 height 10
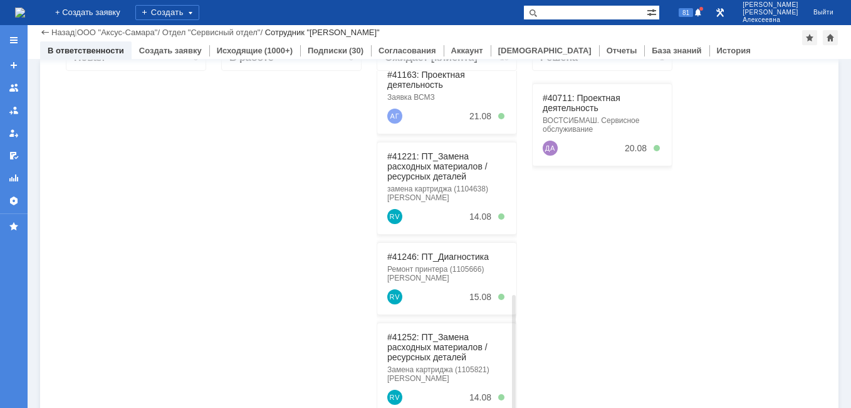
scroll to position [313, 0]
